Goal: Find contact information: Find contact information

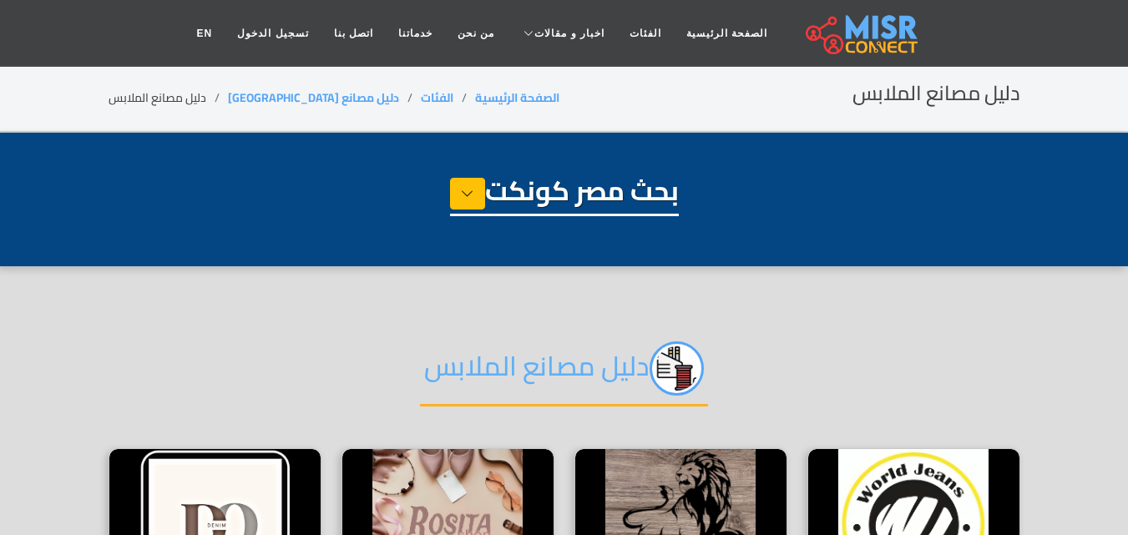
select select "**********"
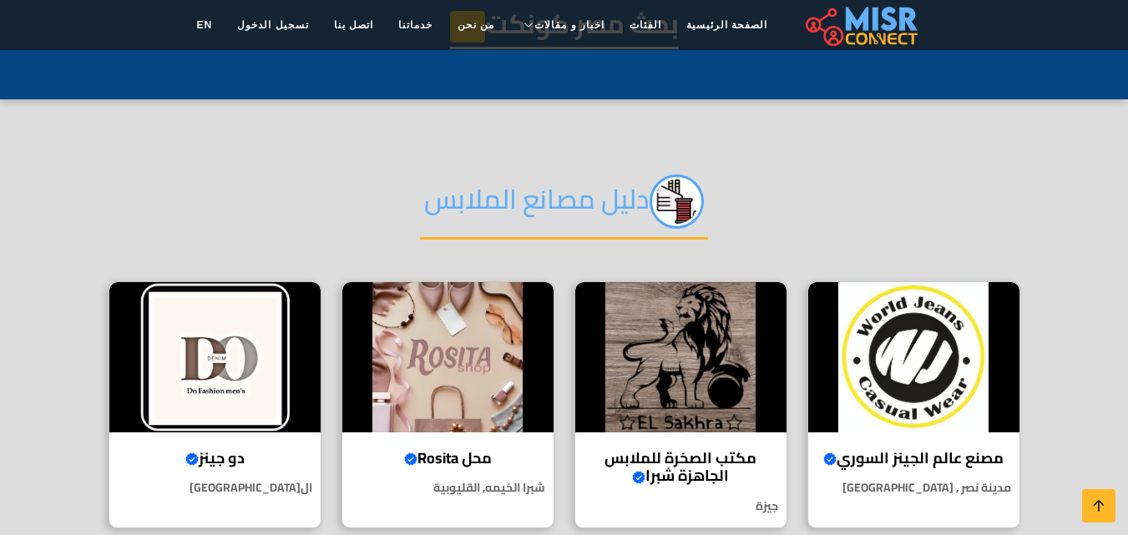
scroll to position [250, 0]
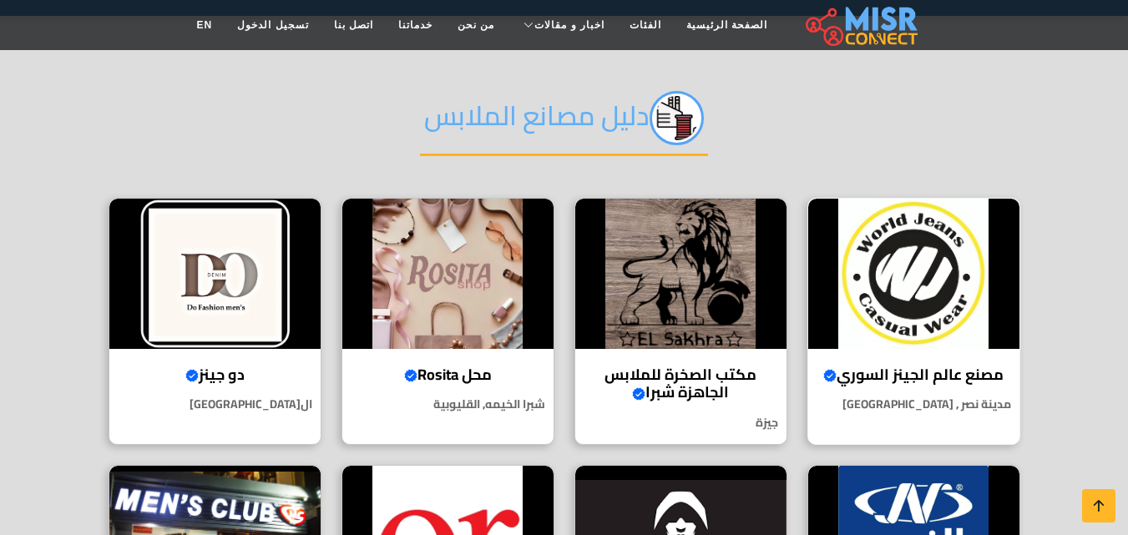
click at [930, 371] on h4 "مصنع عالم الجينز السوري Verified account" at bounding box center [913, 375] width 186 height 18
click at [735, 286] on img at bounding box center [680, 274] width 211 height 150
click at [451, 290] on img at bounding box center [447, 274] width 211 height 150
click at [236, 379] on h4 "دو جينز Verified account" at bounding box center [215, 375] width 186 height 18
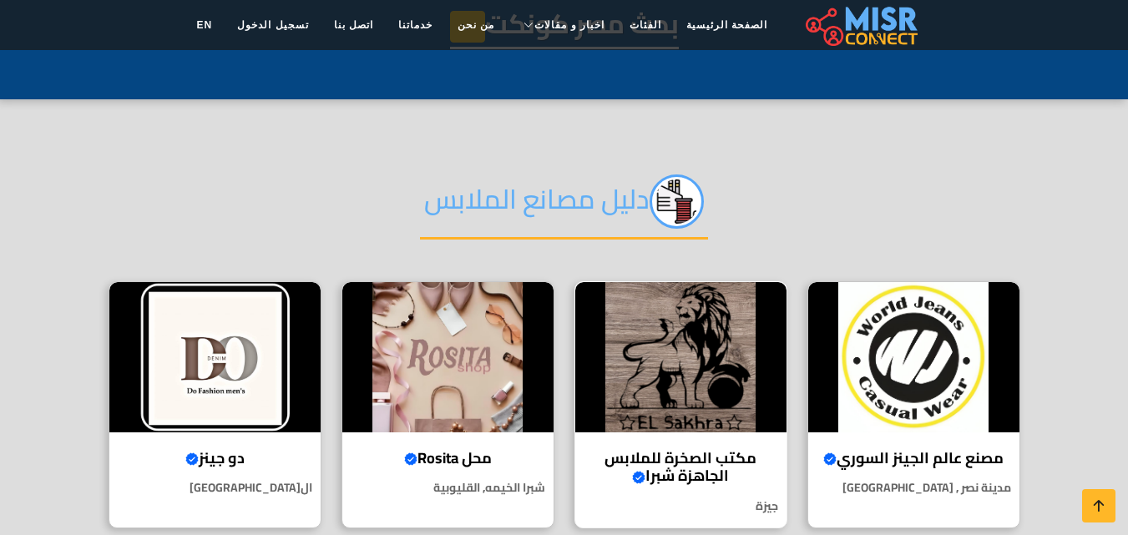
scroll to position [501, 0]
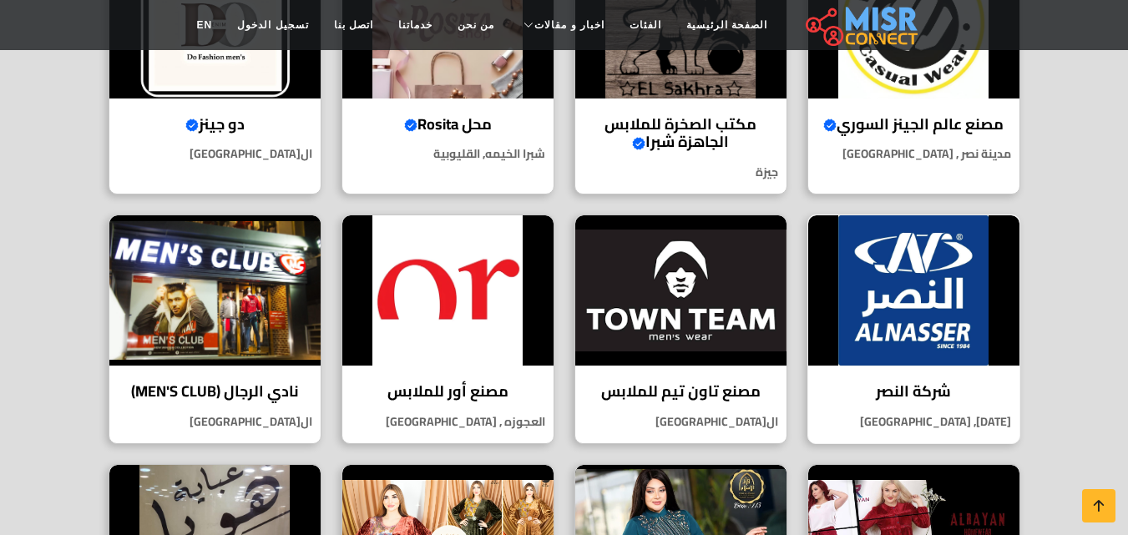
click at [919, 374] on div "شركة النصر شركة النصر لتوريد الملابس الجاهزة هي واحدة من الشركات الرائدة في صنا…" at bounding box center [913, 330] width 213 height 230
click at [724, 275] on img at bounding box center [680, 290] width 211 height 150
click at [485, 400] on h4 "مصنع أور للملابس" at bounding box center [448, 391] width 186 height 18
click at [259, 392] on h4 "نادي الرجال (MEN'S CLUB)" at bounding box center [215, 391] width 186 height 18
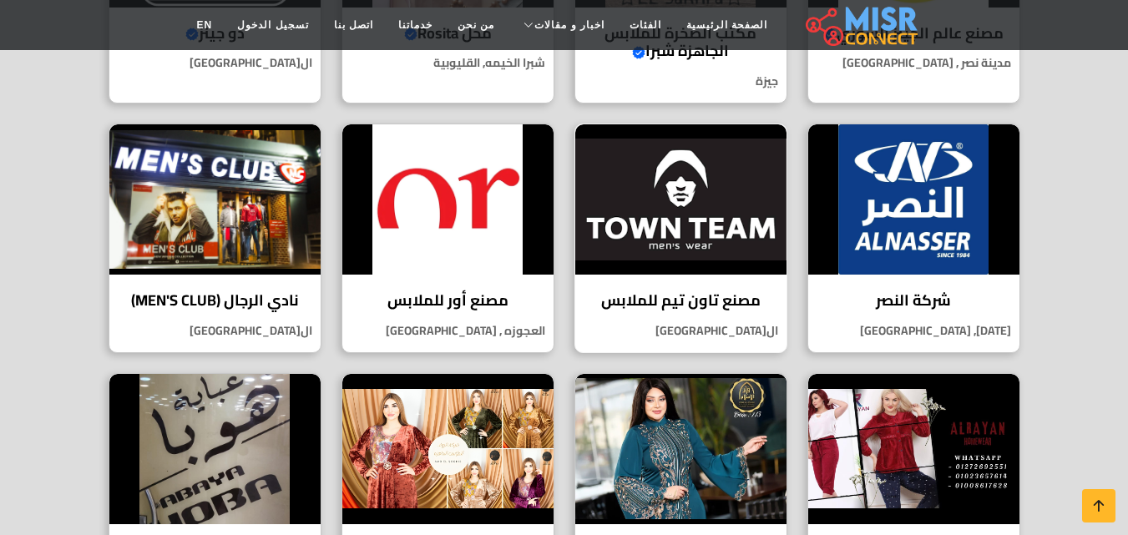
scroll to position [668, 0]
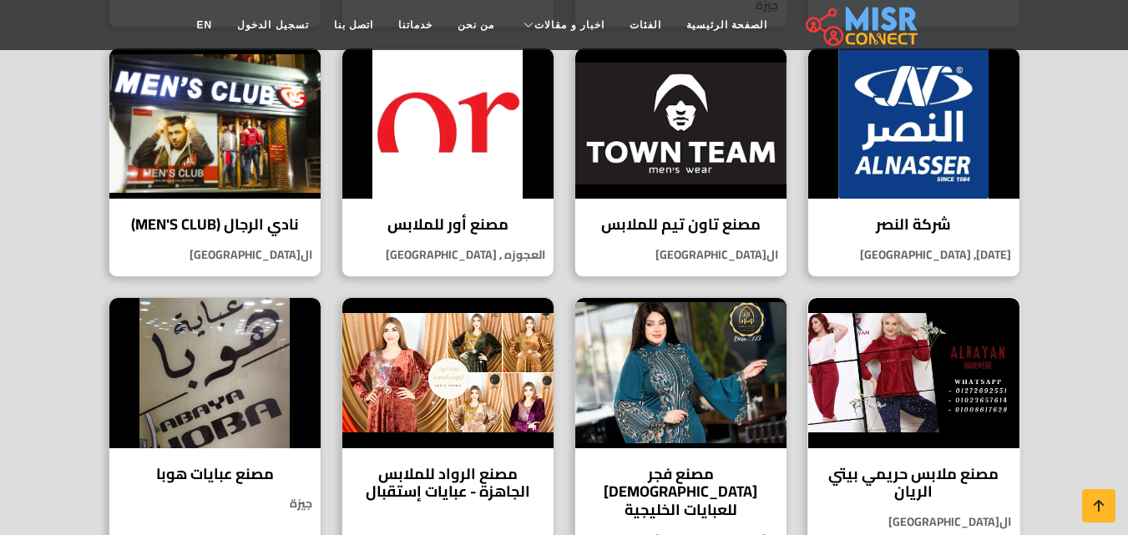
click at [893, 470] on h4 "مصنع ملابس حريمي بيتي الريان" at bounding box center [913, 483] width 186 height 36
click at [669, 479] on h4 "مصنع فجر [DEMOGRAPHIC_DATA] للعبايات الخليجية" at bounding box center [681, 492] width 186 height 54
click at [497, 473] on h4 "مصنع الرواد للملابس الجاهزة - عبايات إستقبال" at bounding box center [448, 483] width 186 height 36
click at [213, 480] on h4 "مصنع عبايات هوبا" at bounding box center [215, 474] width 186 height 18
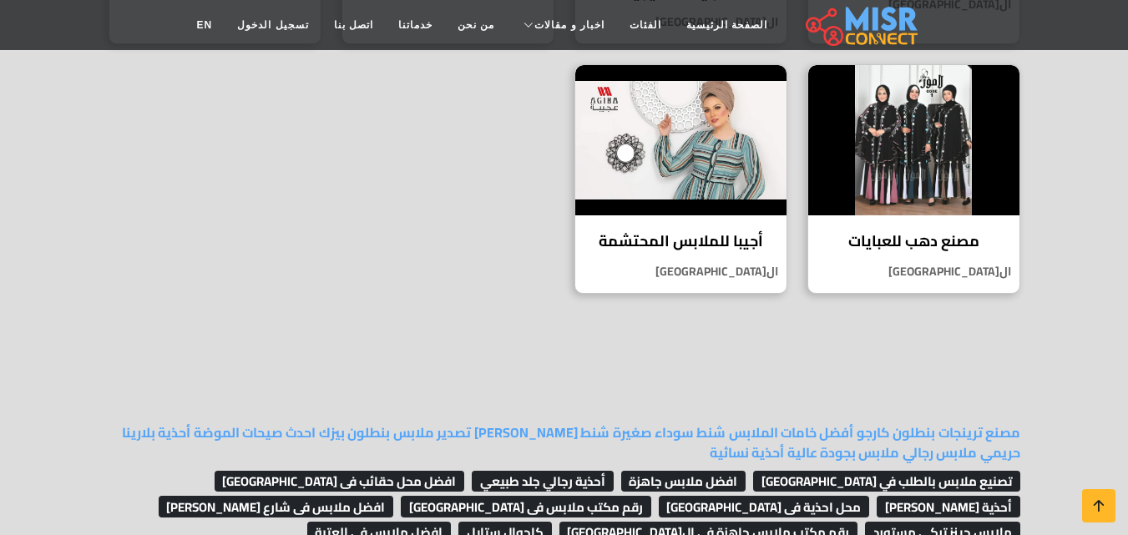
scroll to position [1085, 0]
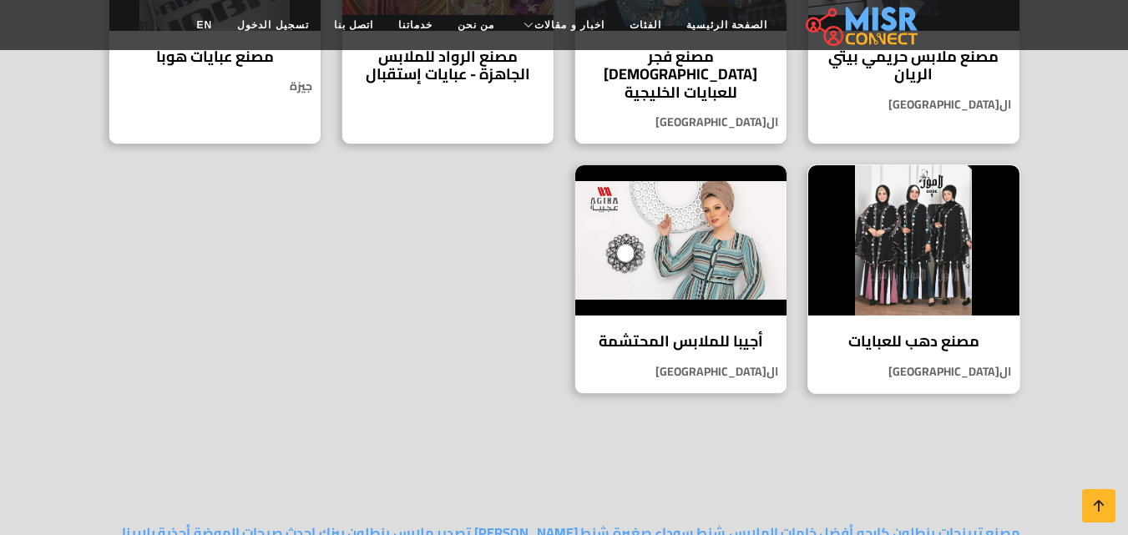
click at [921, 332] on h4 "مصنع دهب للعبايات" at bounding box center [913, 341] width 186 height 18
click at [709, 332] on h4 "أجيبا للملابس المحتشمة" at bounding box center [681, 341] width 186 height 18
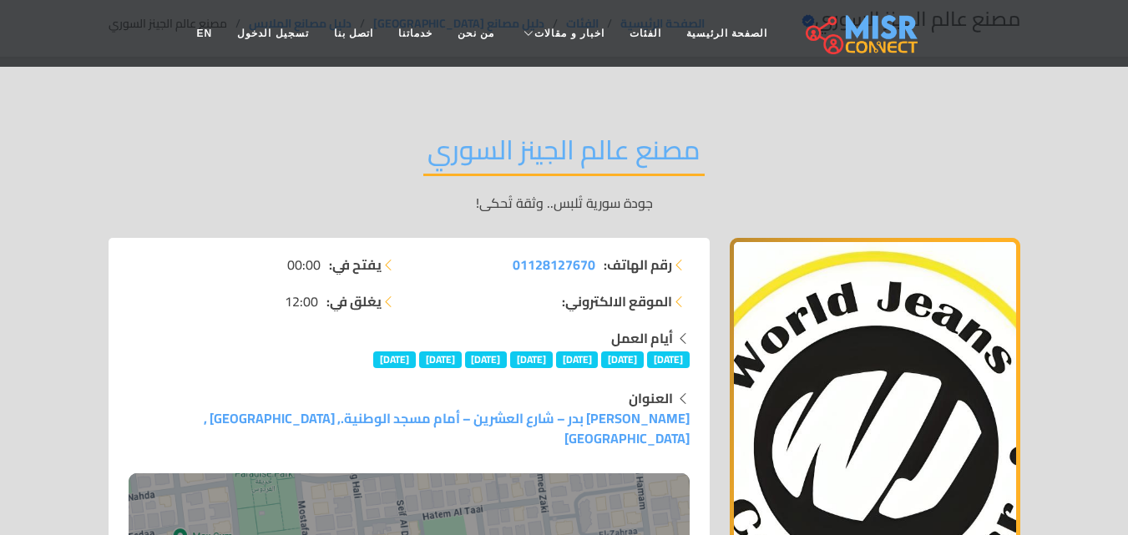
scroll to position [83, 0]
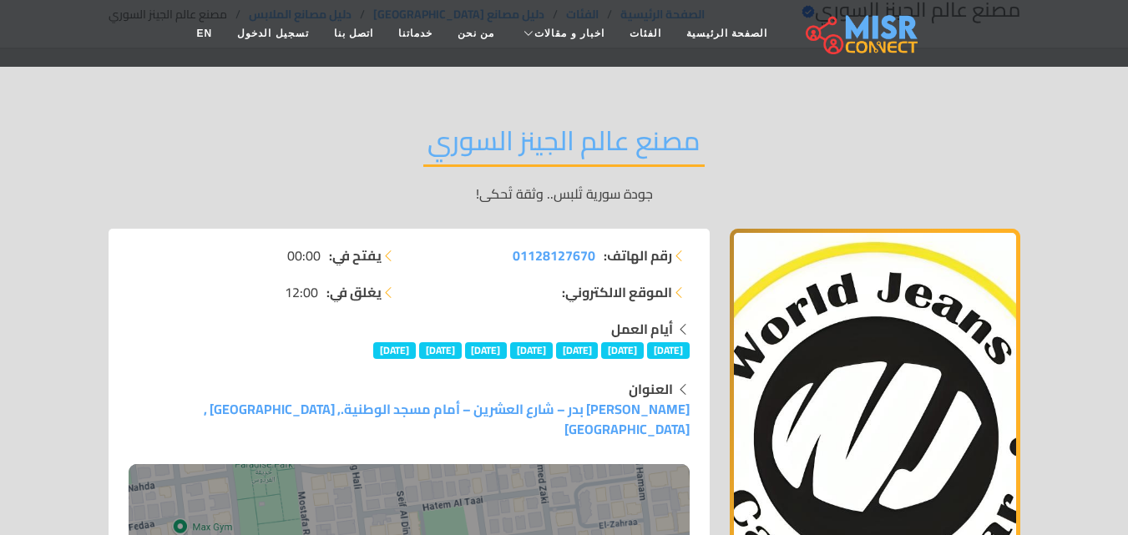
drag, startPoint x: 509, startPoint y: 259, endPoint x: 598, endPoint y: 255, distance: 88.5
click at [598, 255] on li "رقم الهاتف: 01128127670" at bounding box center [554, 255] width 270 height 20
copy li "رقم الهاتف: 01128127670"
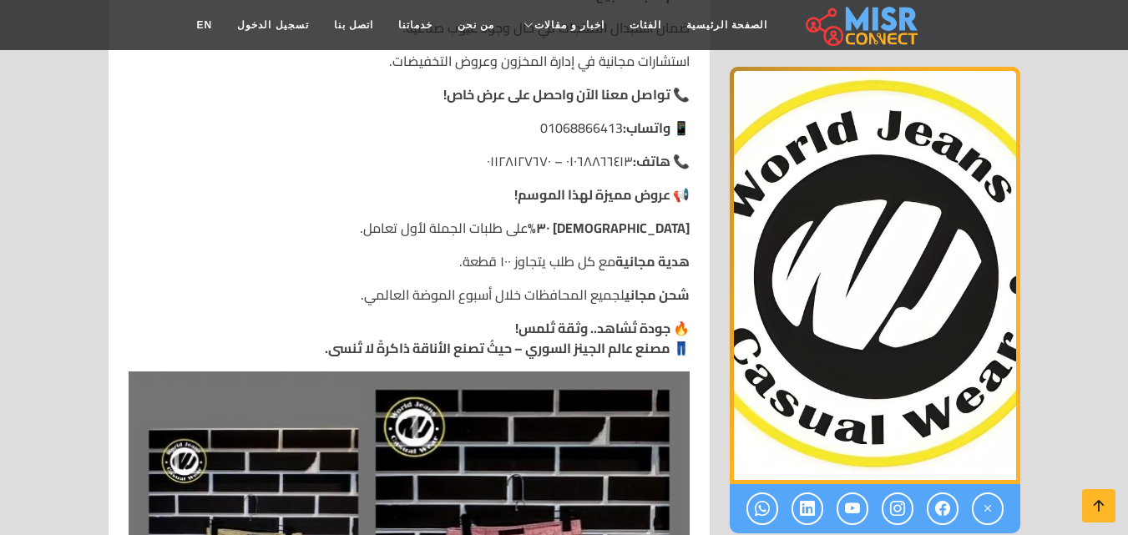
scroll to position [2170, 0]
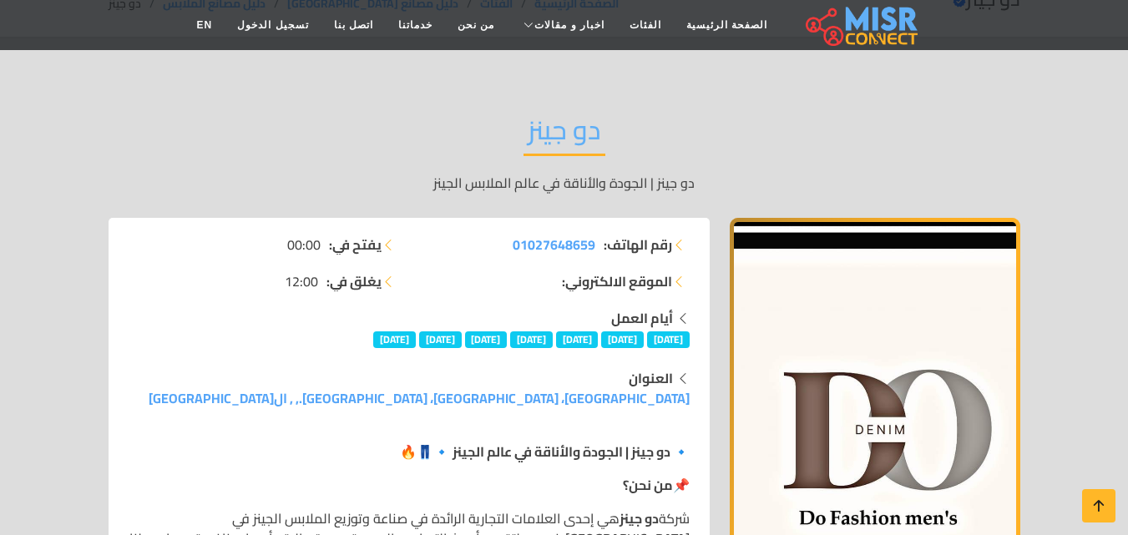
scroll to position [83, 0]
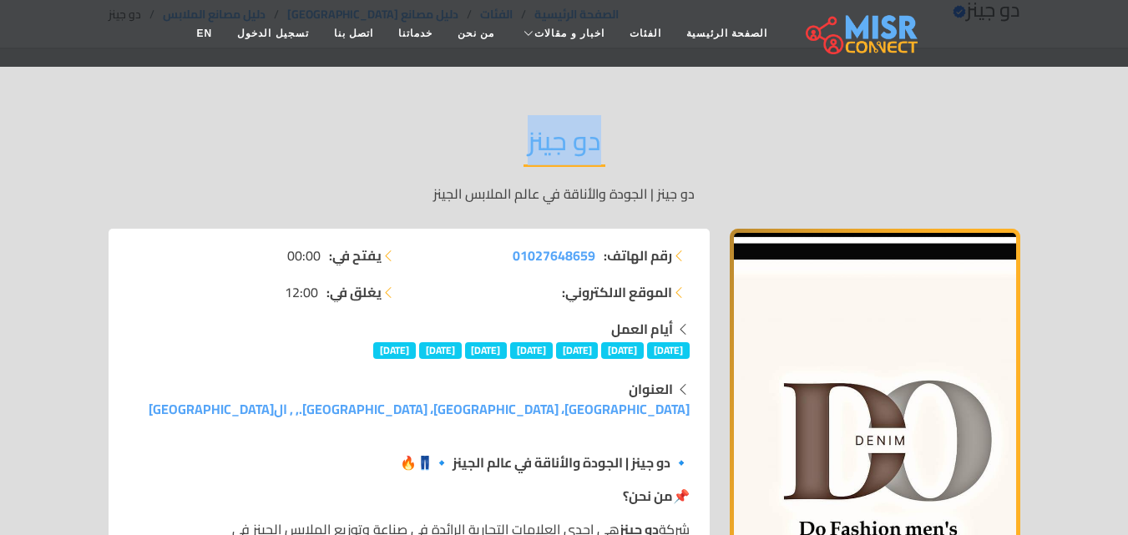
drag, startPoint x: 528, startPoint y: 146, endPoint x: 611, endPoint y: 147, distance: 82.6
click at [611, 147] on div "دو جينز دو جينز | الجودة والأناقة في عالم الملابس الجينز" at bounding box center [564, 163] width 911 height 129
copy h2 "دو جينز"
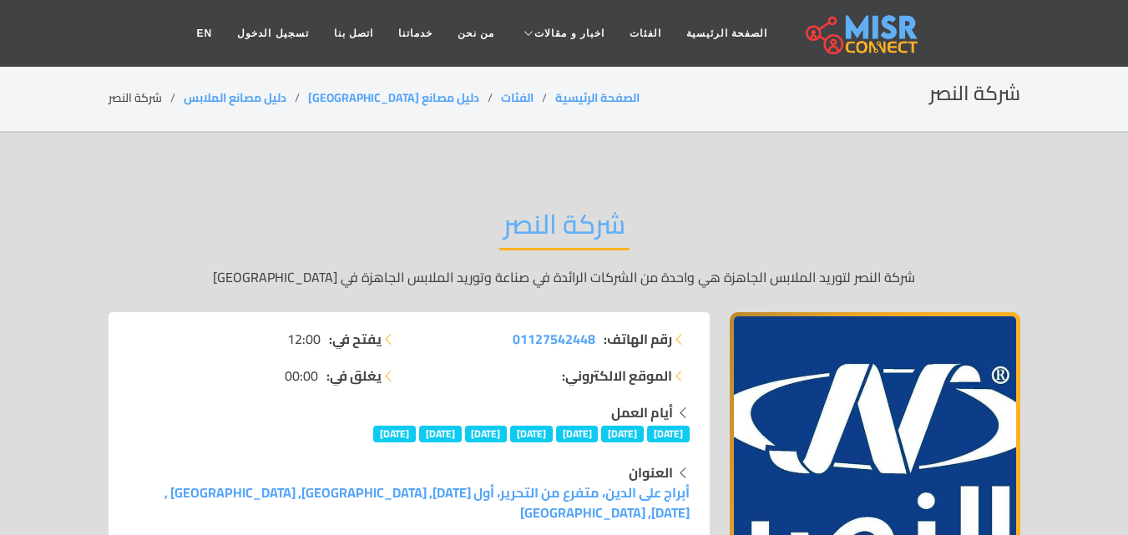
click at [228, 351] on ul "يفتح في: 12:00 يغلق في: 00:00" at bounding box center [264, 357] width 270 height 57
drag, startPoint x: 503, startPoint y: 341, endPoint x: 593, endPoint y: 341, distance: 89.3
click at [593, 341] on li "رقم الهاتف: 01127542448" at bounding box center [554, 339] width 270 height 20
copy span "01127542448"
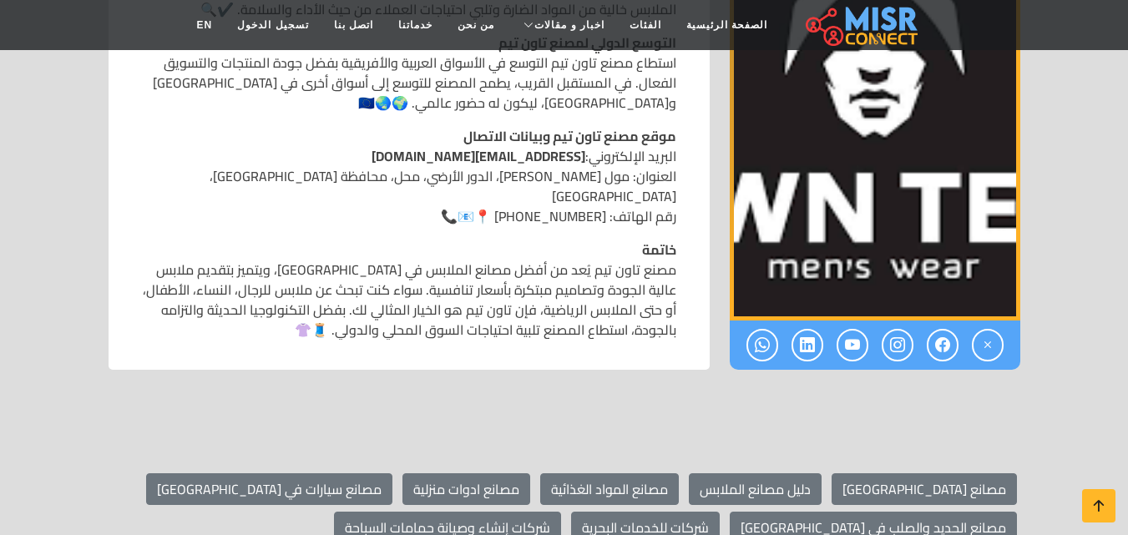
scroll to position [1669, 0]
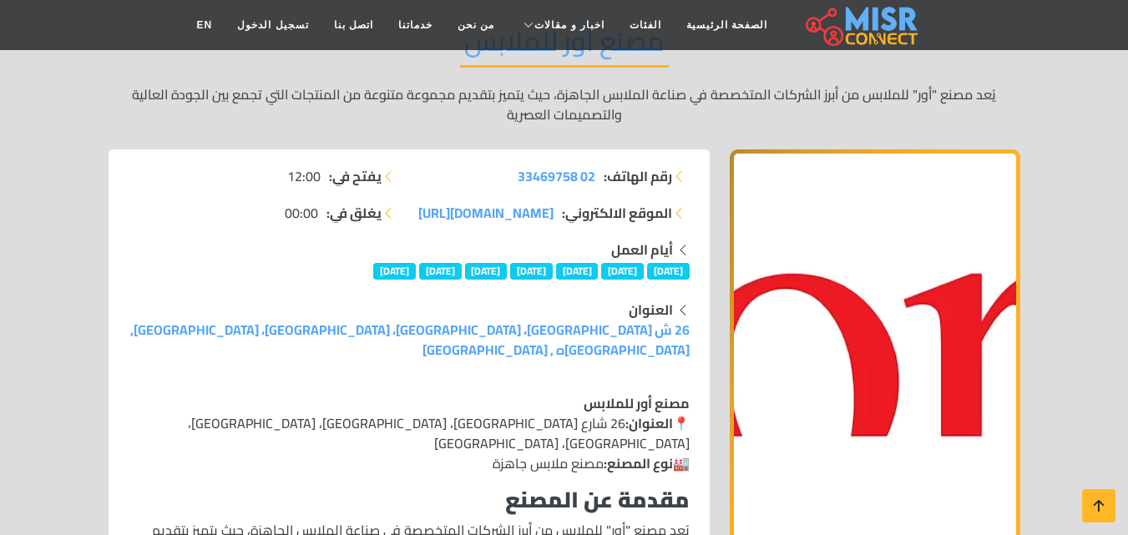
scroll to position [83, 0]
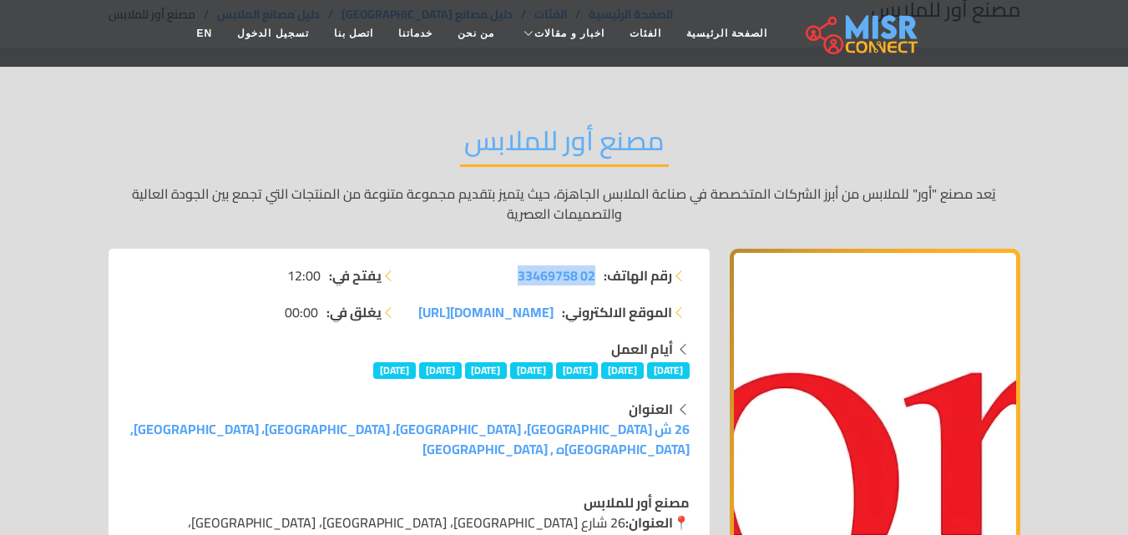
drag, startPoint x: 510, startPoint y: 273, endPoint x: 594, endPoint y: 275, distance: 84.3
click at [594, 275] on li "رقم الهاتف: 02 33469758" at bounding box center [554, 275] width 270 height 20
copy span "02 33469758"
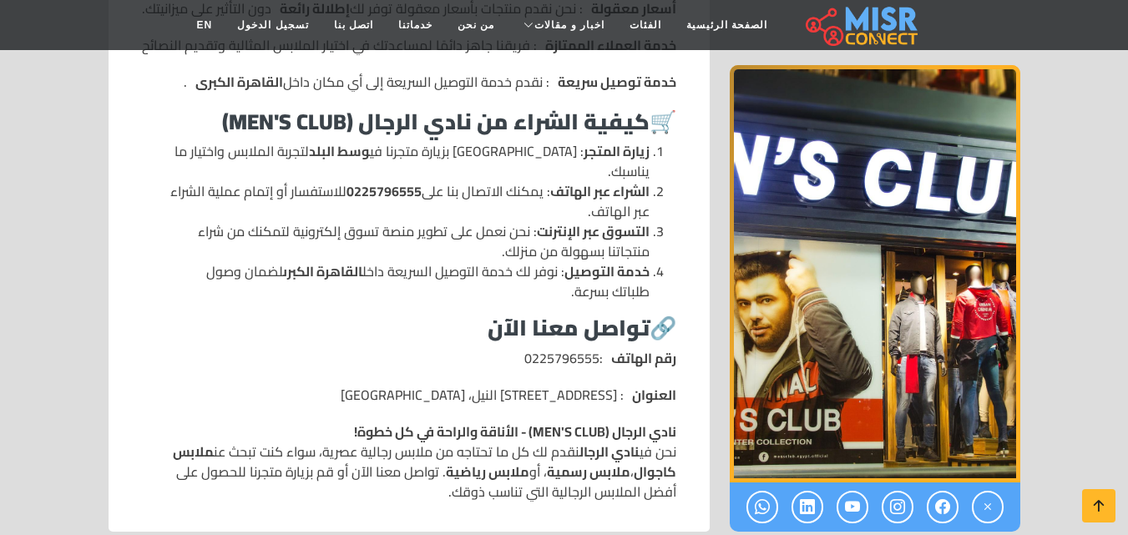
scroll to position [1753, 0]
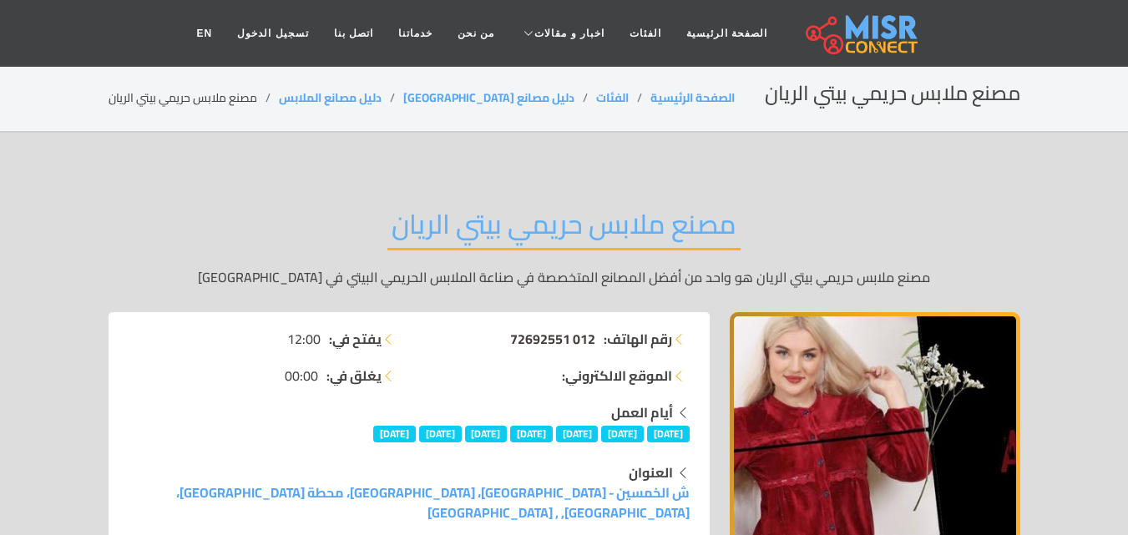
click at [525, 336] on span "012 72692551" at bounding box center [552, 338] width 85 height 25
drag, startPoint x: 501, startPoint y: 334, endPoint x: 596, endPoint y: 333, distance: 95.2
click at [603, 333] on li "رقم الهاتف: 012 72692551" at bounding box center [554, 339] width 270 height 20
copy li "رقم الهاتف: 012 72692551"
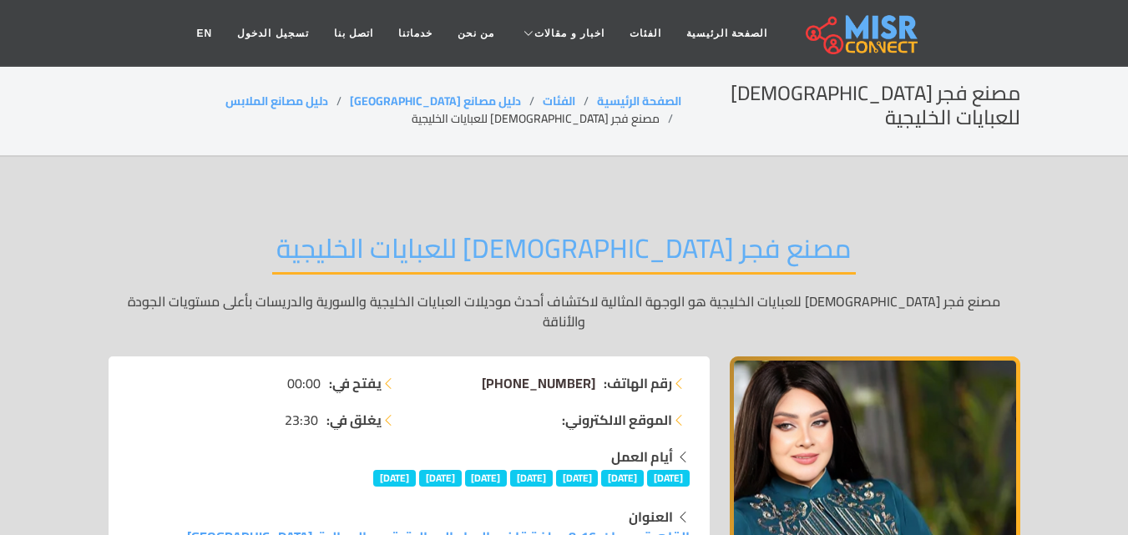
drag, startPoint x: 494, startPoint y: 336, endPoint x: 593, endPoint y: 333, distance: 99.4
click at [599, 373] on li "رقم الهاتف: +201112227004" at bounding box center [554, 383] width 270 height 20
copy li "رقم الهاتف: +201112227004"
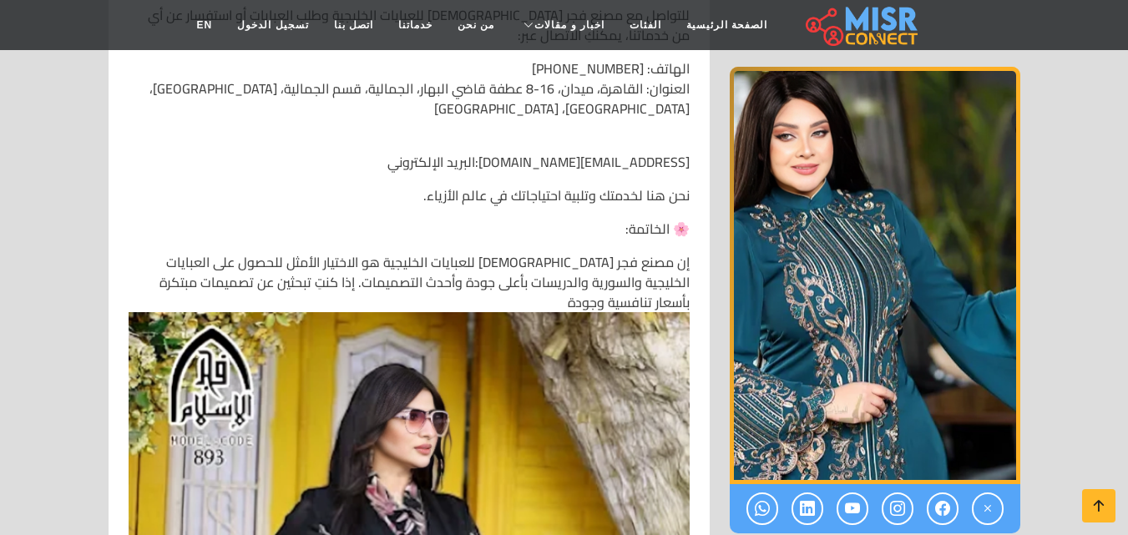
scroll to position [2587, 0]
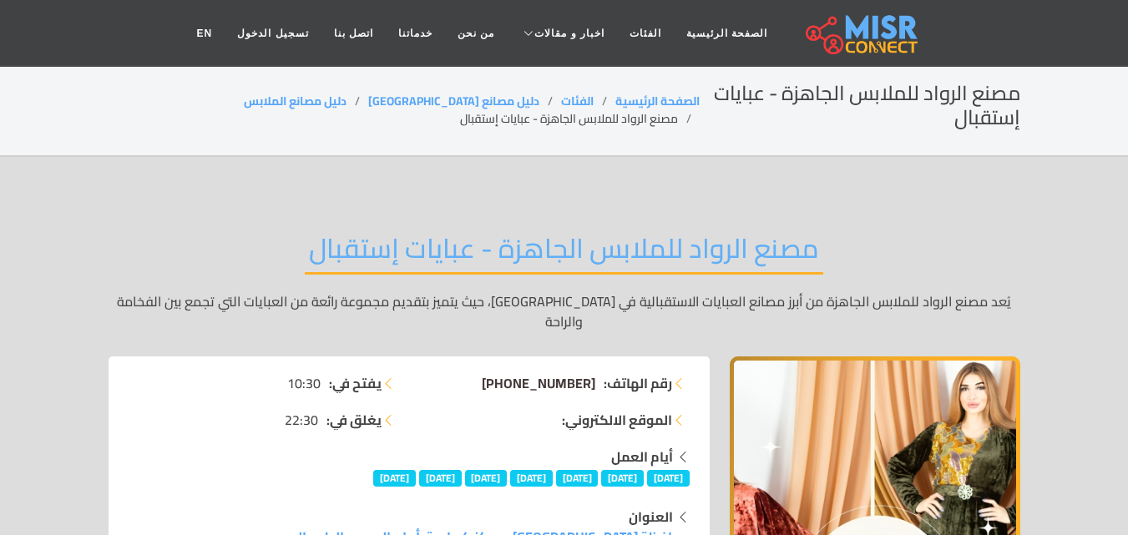
drag, startPoint x: 487, startPoint y: 362, endPoint x: 592, endPoint y: 366, distance: 105.2
click at [592, 373] on li "رقم الهاتف: [PHONE_NUMBER]" at bounding box center [554, 383] width 270 height 20
copy span "[PHONE_NUMBER]"
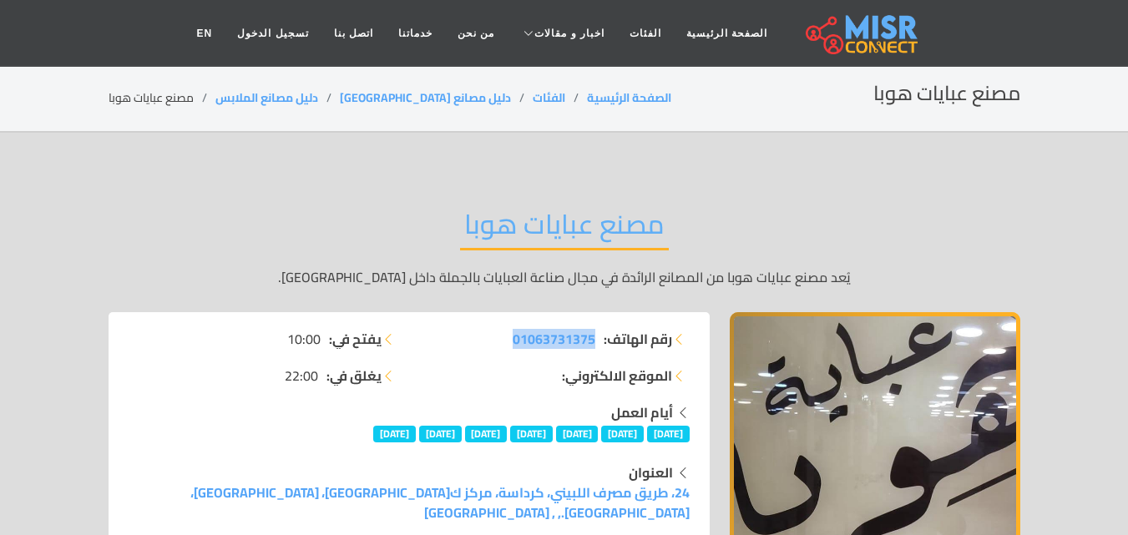
drag, startPoint x: 509, startPoint y: 335, endPoint x: 595, endPoint y: 346, distance: 86.7
click at [595, 346] on li "رقم الهاتف: 01063731375" at bounding box center [554, 339] width 270 height 20
copy span "01063731375"
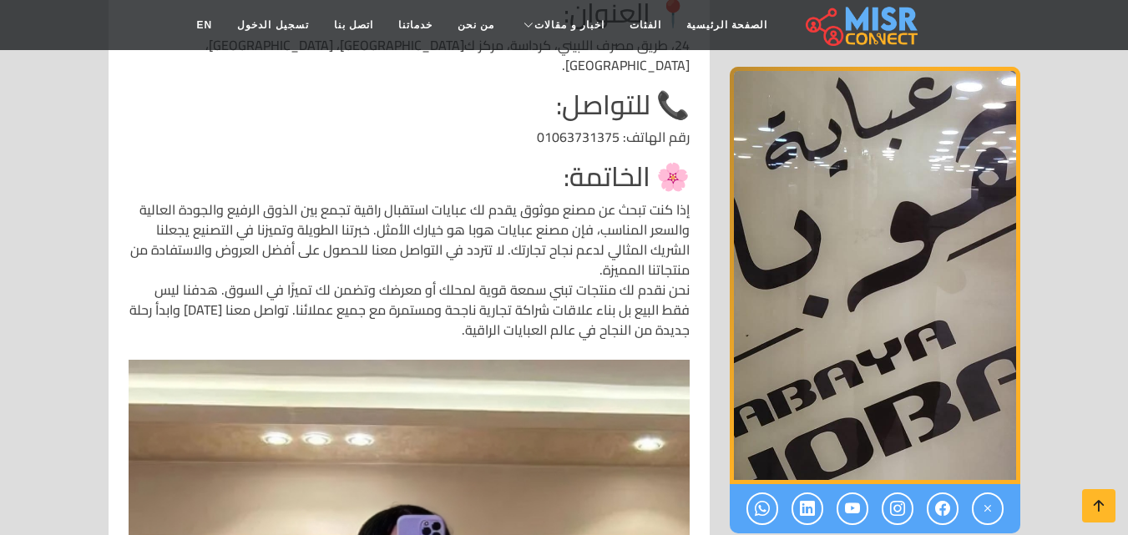
scroll to position [2754, 0]
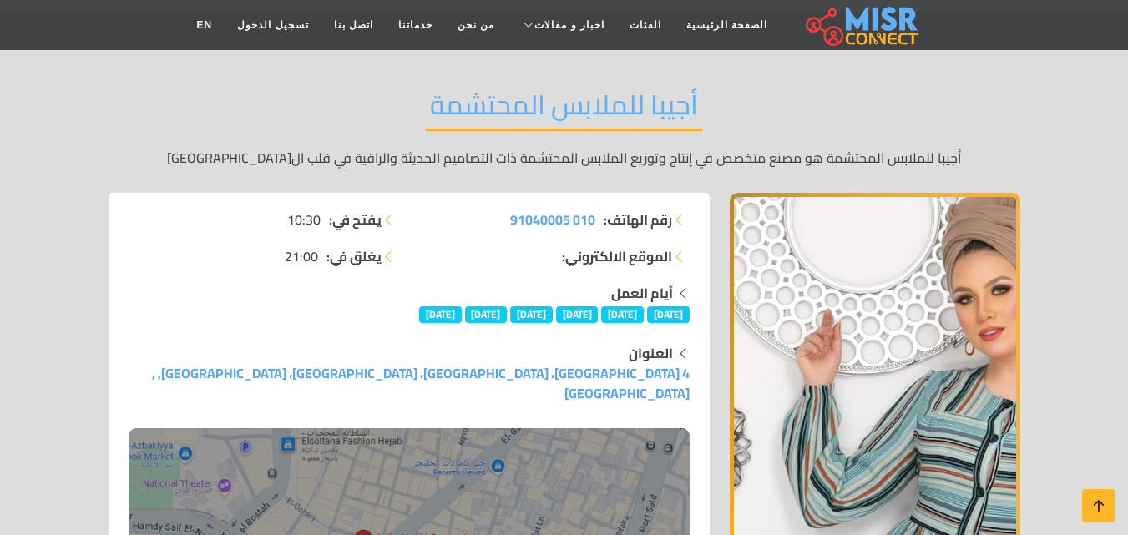
scroll to position [83, 0]
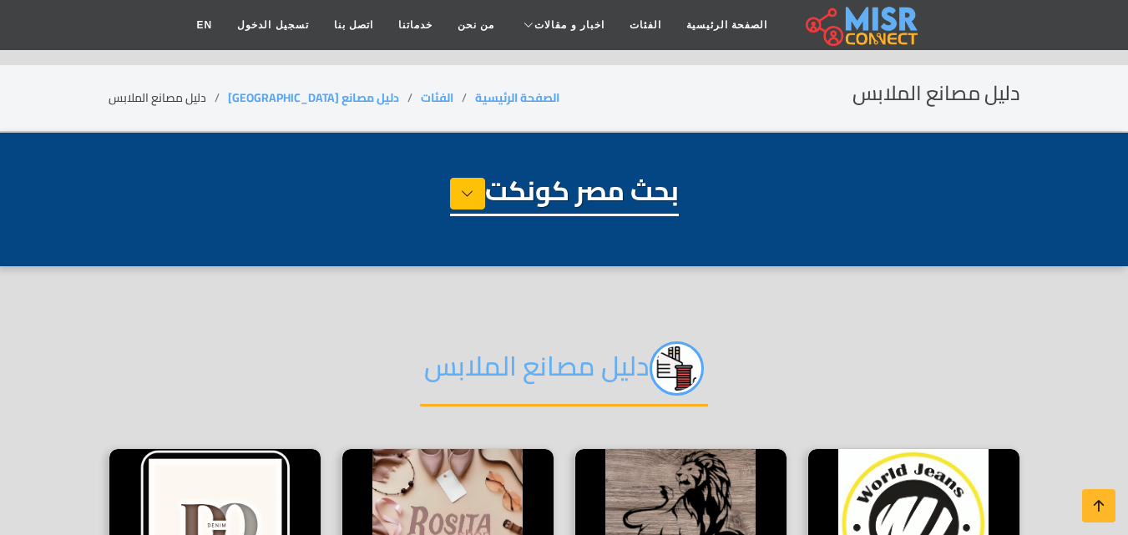
select select "**********"
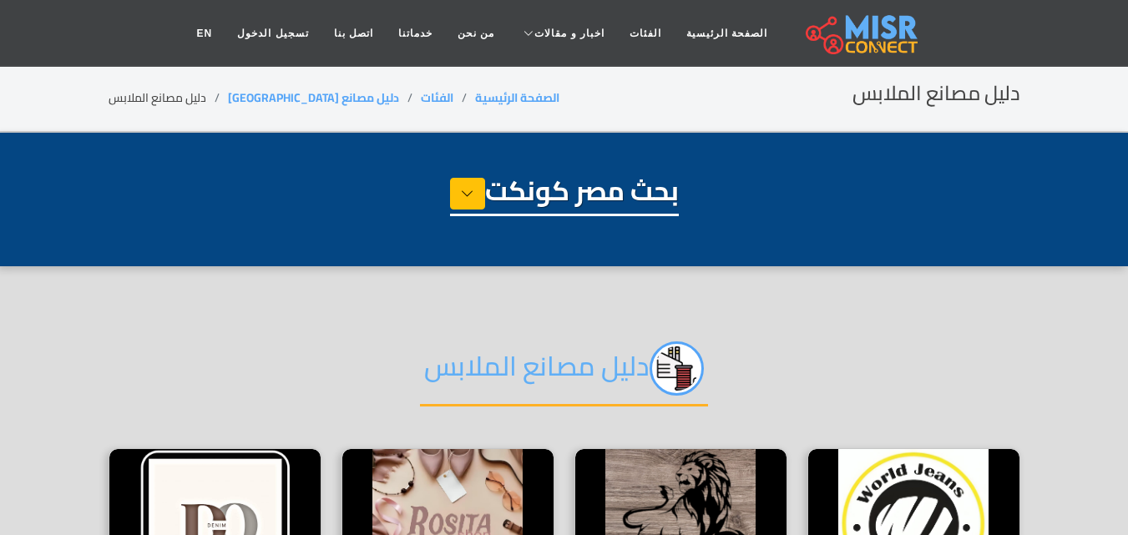
click at [181, 100] on li "دليل مصانع الملابس" at bounding box center [168, 98] width 119 height 18
select select "**********"
